Goal: Entertainment & Leisure: Browse casually

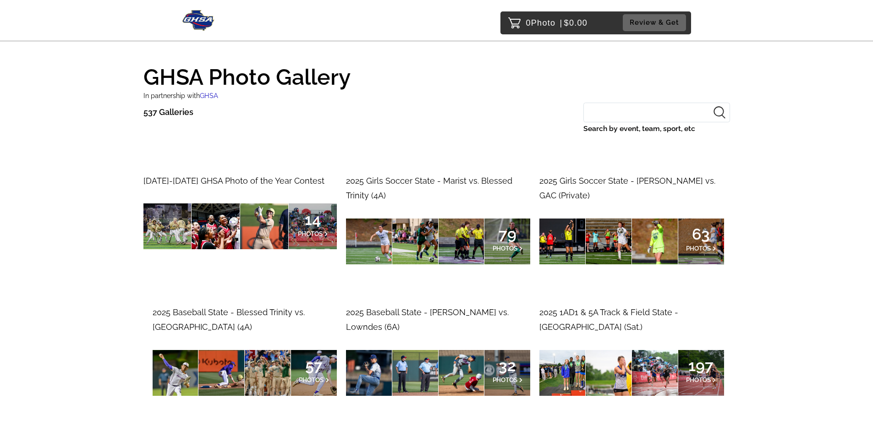
scroll to position [46, 0]
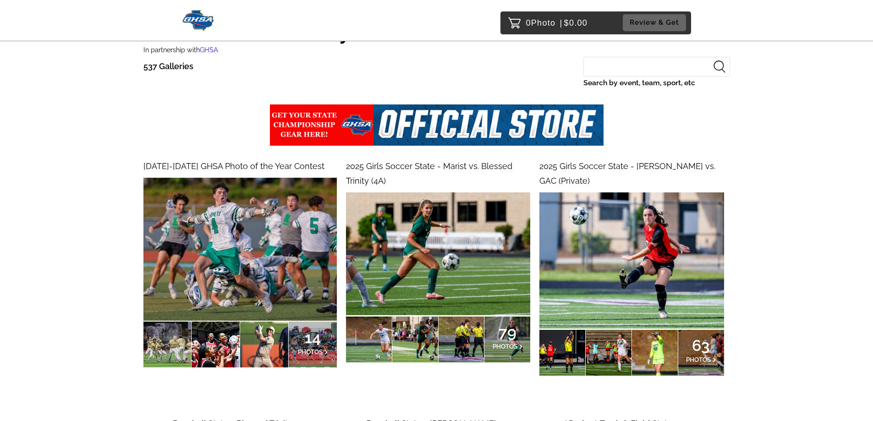
click at [293, 276] on img at bounding box center [239, 249] width 193 height 143
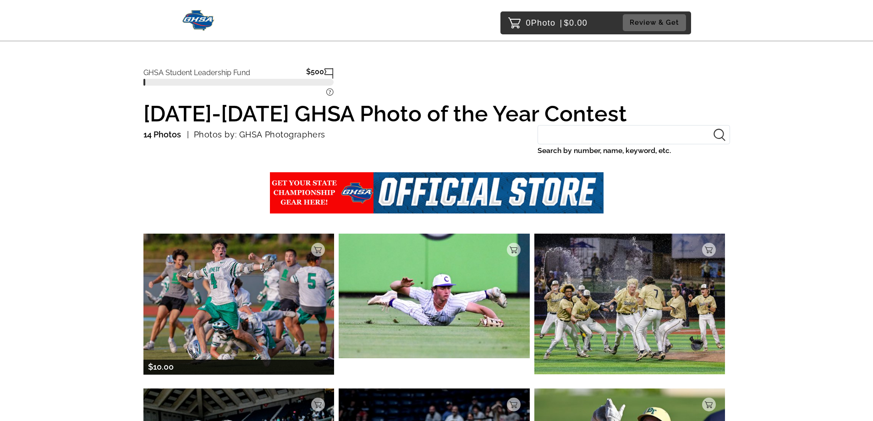
click at [229, 305] on img at bounding box center [238, 304] width 191 height 141
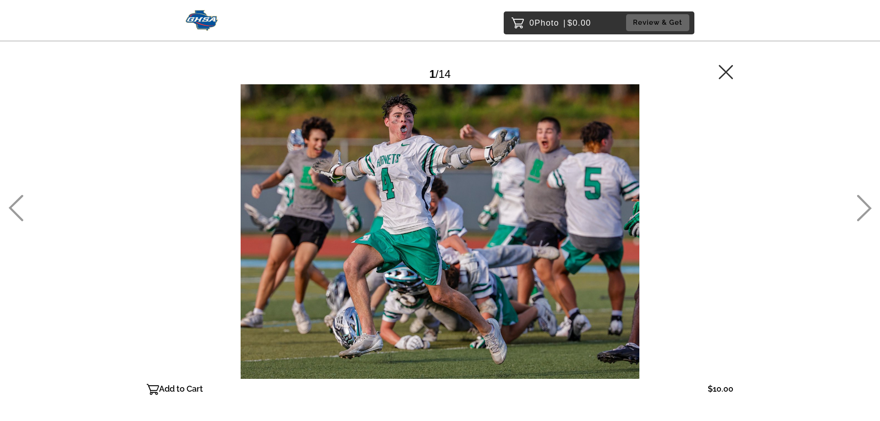
click at [866, 204] on icon at bounding box center [864, 208] width 15 height 27
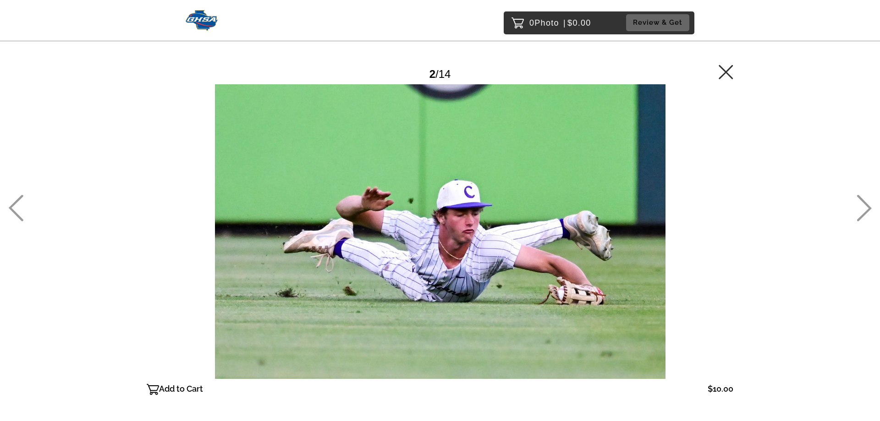
click at [866, 204] on icon at bounding box center [864, 208] width 15 height 27
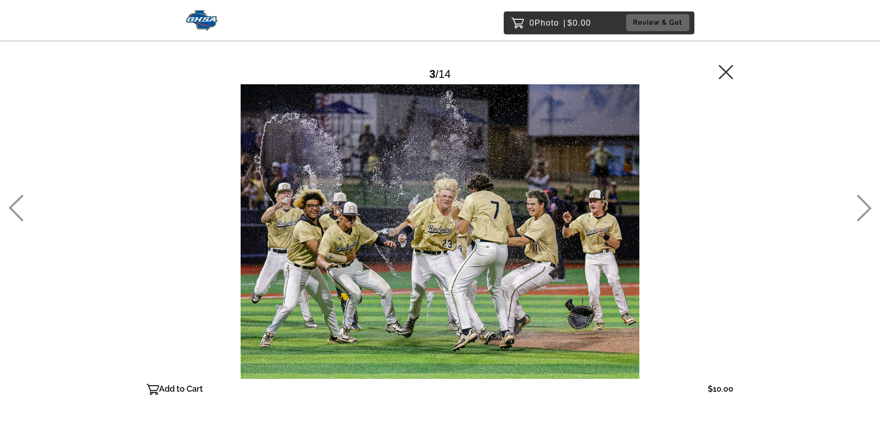
click at [866, 204] on icon at bounding box center [864, 208] width 15 height 27
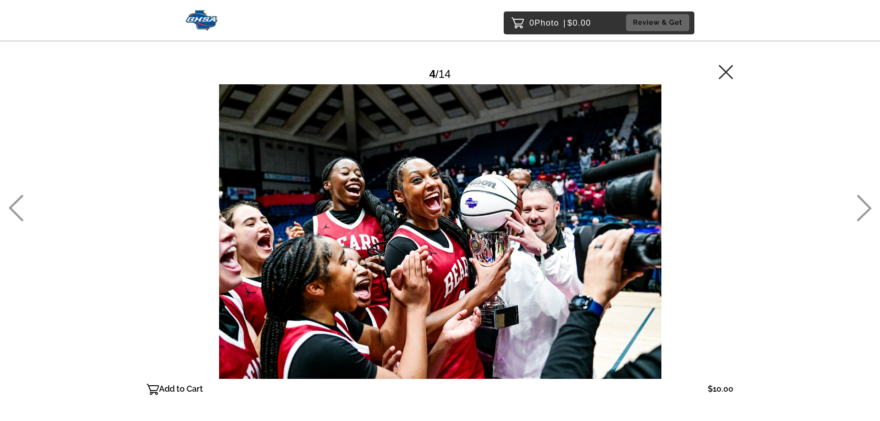
click at [866, 204] on icon at bounding box center [864, 208] width 15 height 27
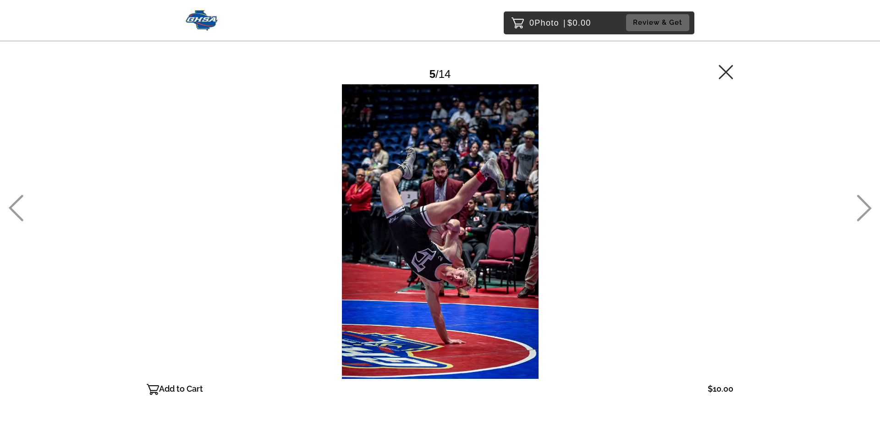
click at [866, 204] on icon at bounding box center [864, 208] width 15 height 27
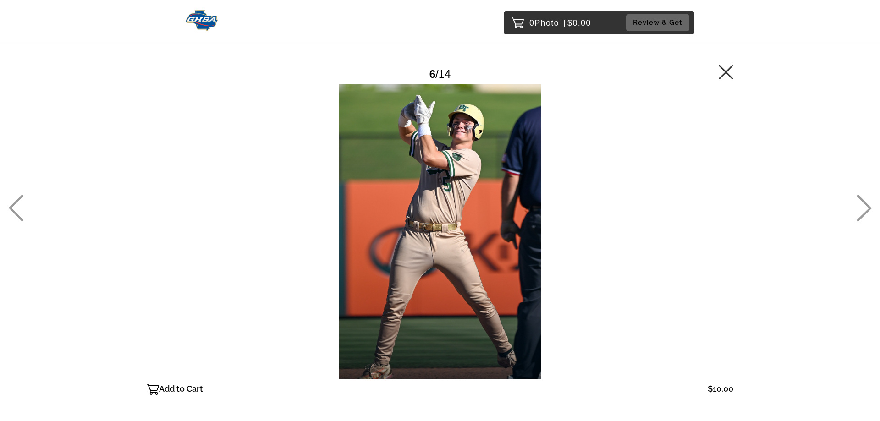
click at [866, 204] on icon at bounding box center [864, 208] width 15 height 27
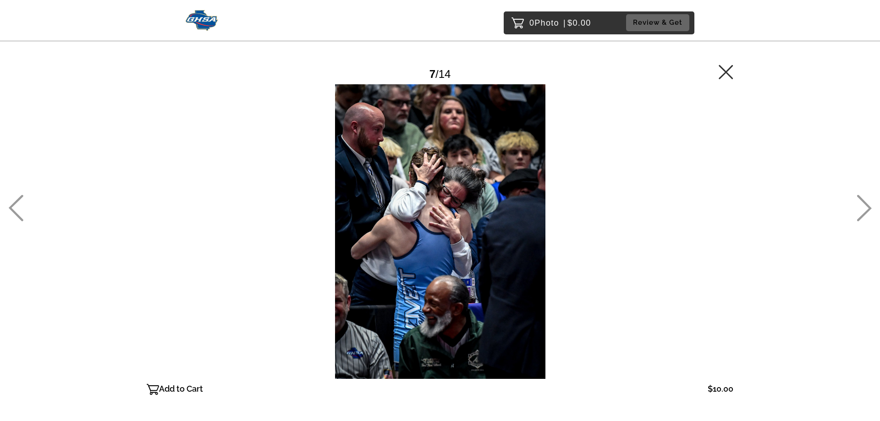
click at [866, 204] on icon at bounding box center [864, 208] width 15 height 27
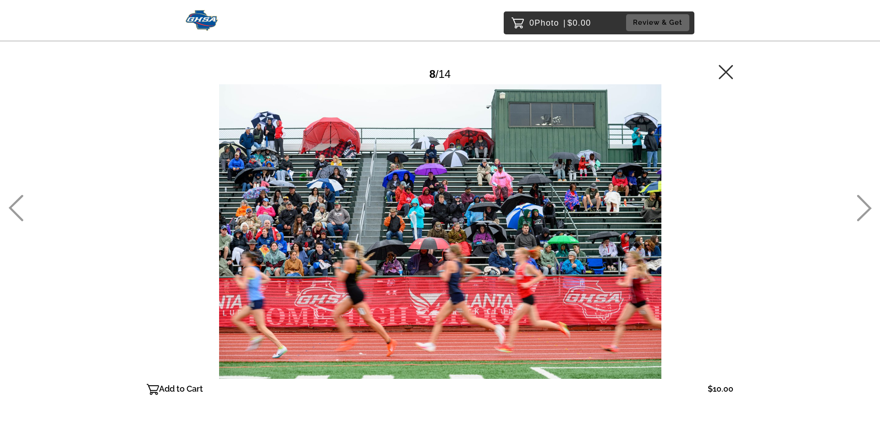
click at [866, 204] on icon at bounding box center [864, 208] width 15 height 27
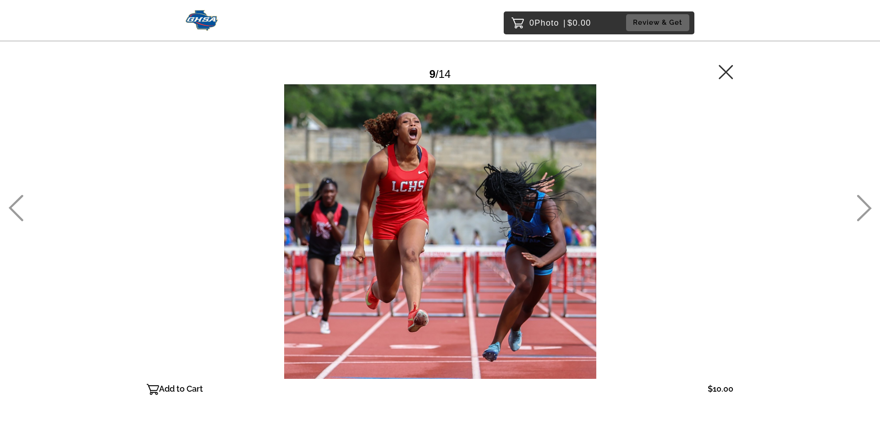
click at [866, 204] on icon at bounding box center [864, 208] width 15 height 27
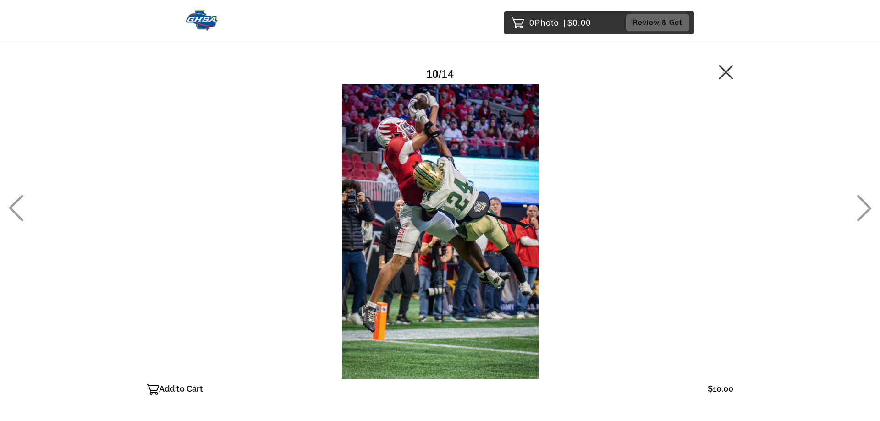
click at [866, 204] on icon at bounding box center [864, 208] width 15 height 27
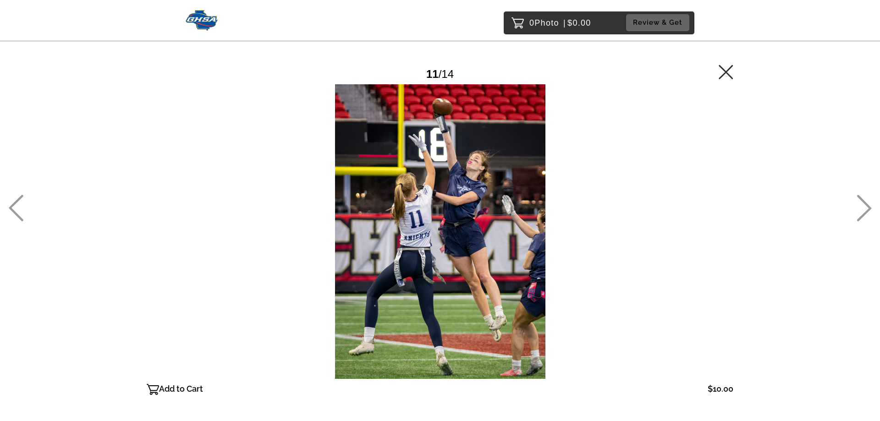
click at [866, 204] on icon at bounding box center [864, 208] width 15 height 27
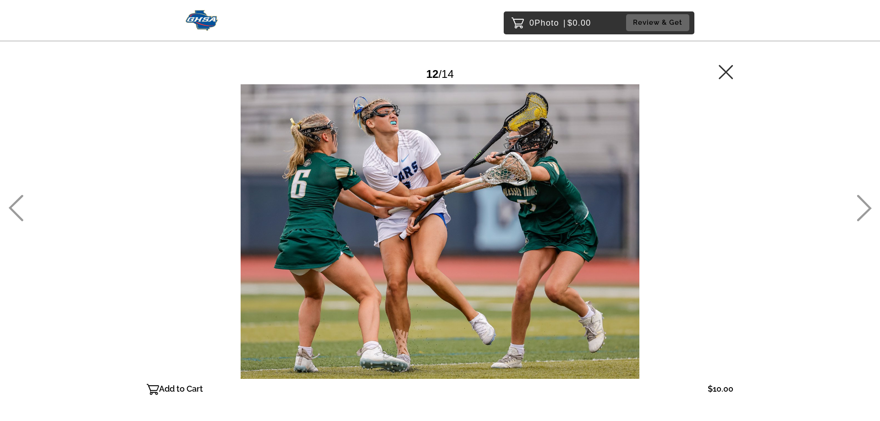
click at [866, 204] on icon at bounding box center [864, 208] width 15 height 27
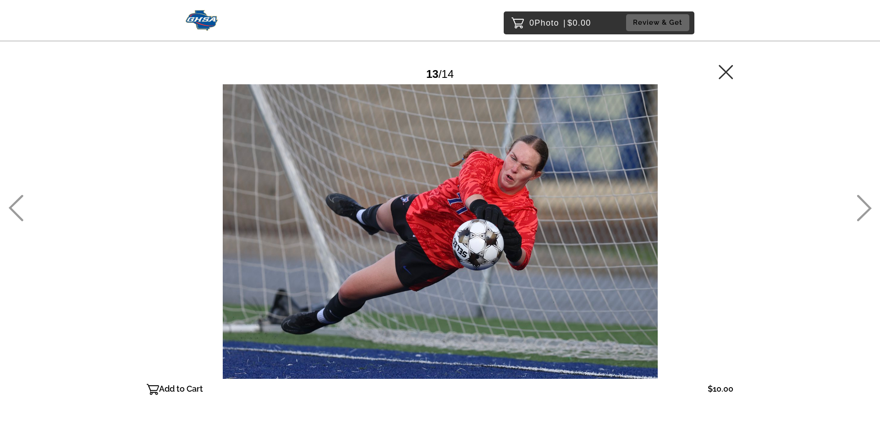
click at [866, 204] on icon at bounding box center [864, 208] width 15 height 27
